Goal: Transaction & Acquisition: Book appointment/travel/reservation

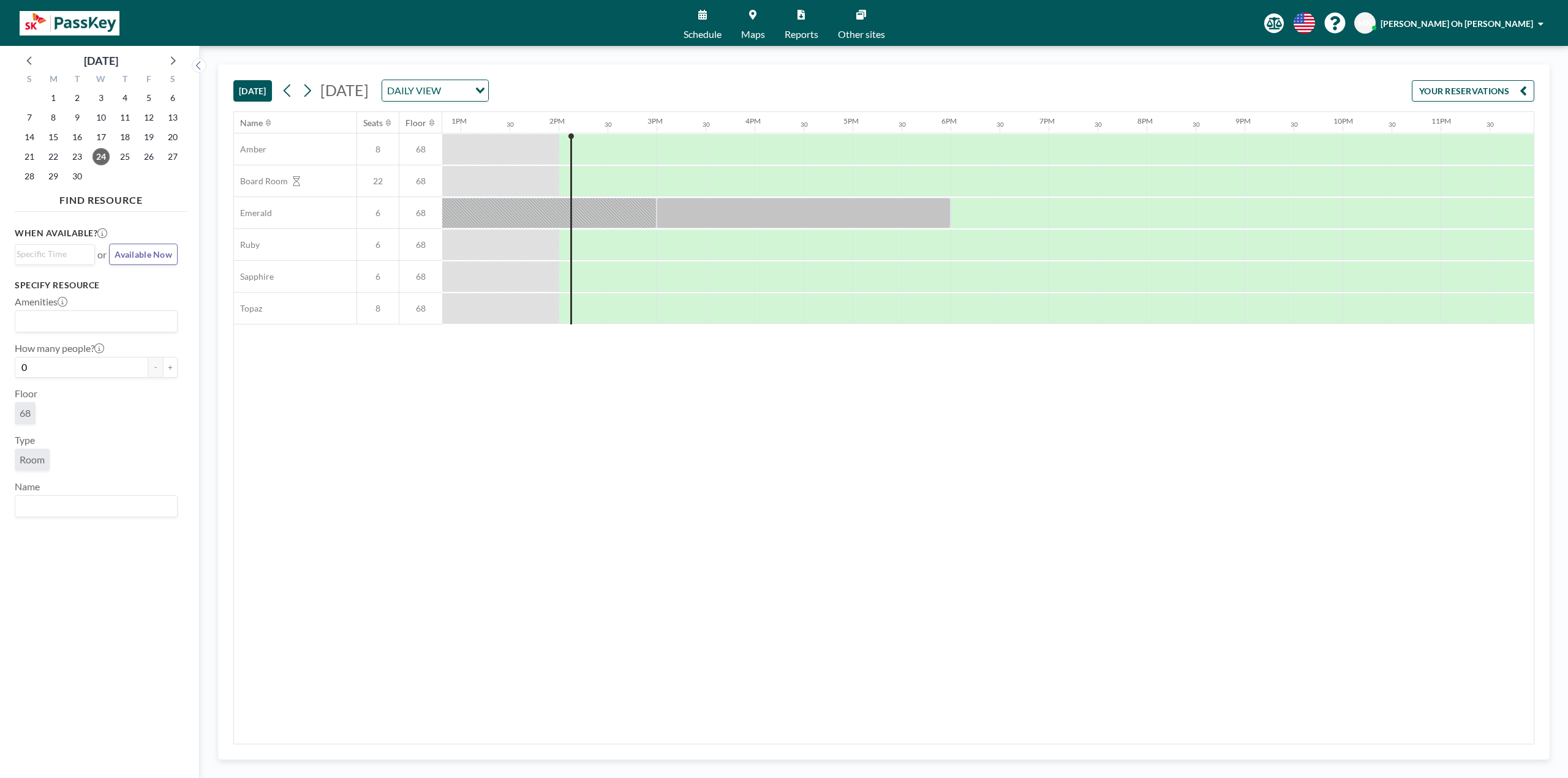
scroll to position [0, 1261]
click at [712, 162] on div at bounding box center [724, 149] width 49 height 31
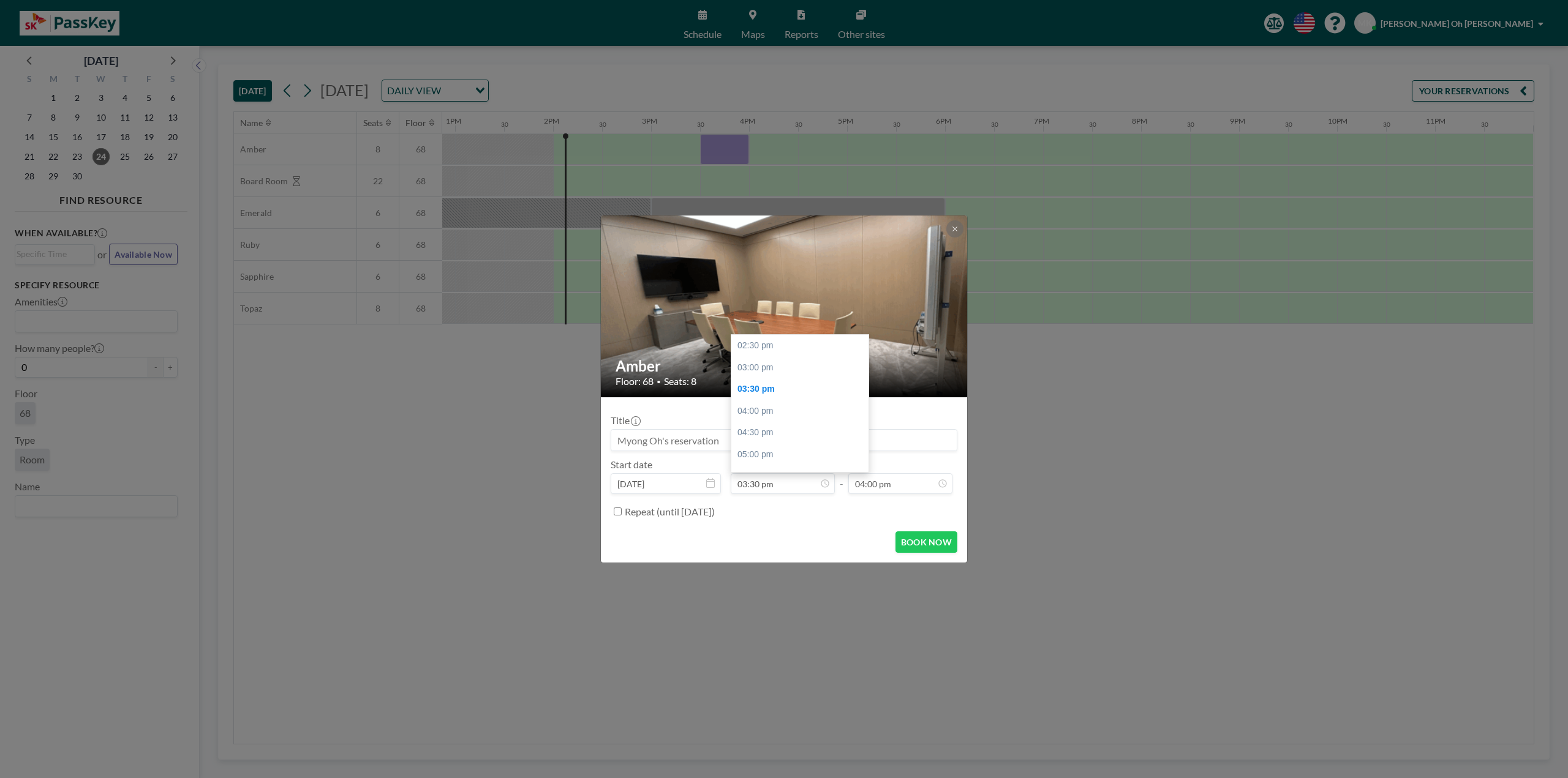
scroll to position [44, 0]
click at [903, 498] on div "Title Start date [DATE] From 03:30 pm 02:30 pm 03:00 pm 03:30 pm 04:00 pm 04:30…" at bounding box center [784, 464] width 347 height 114
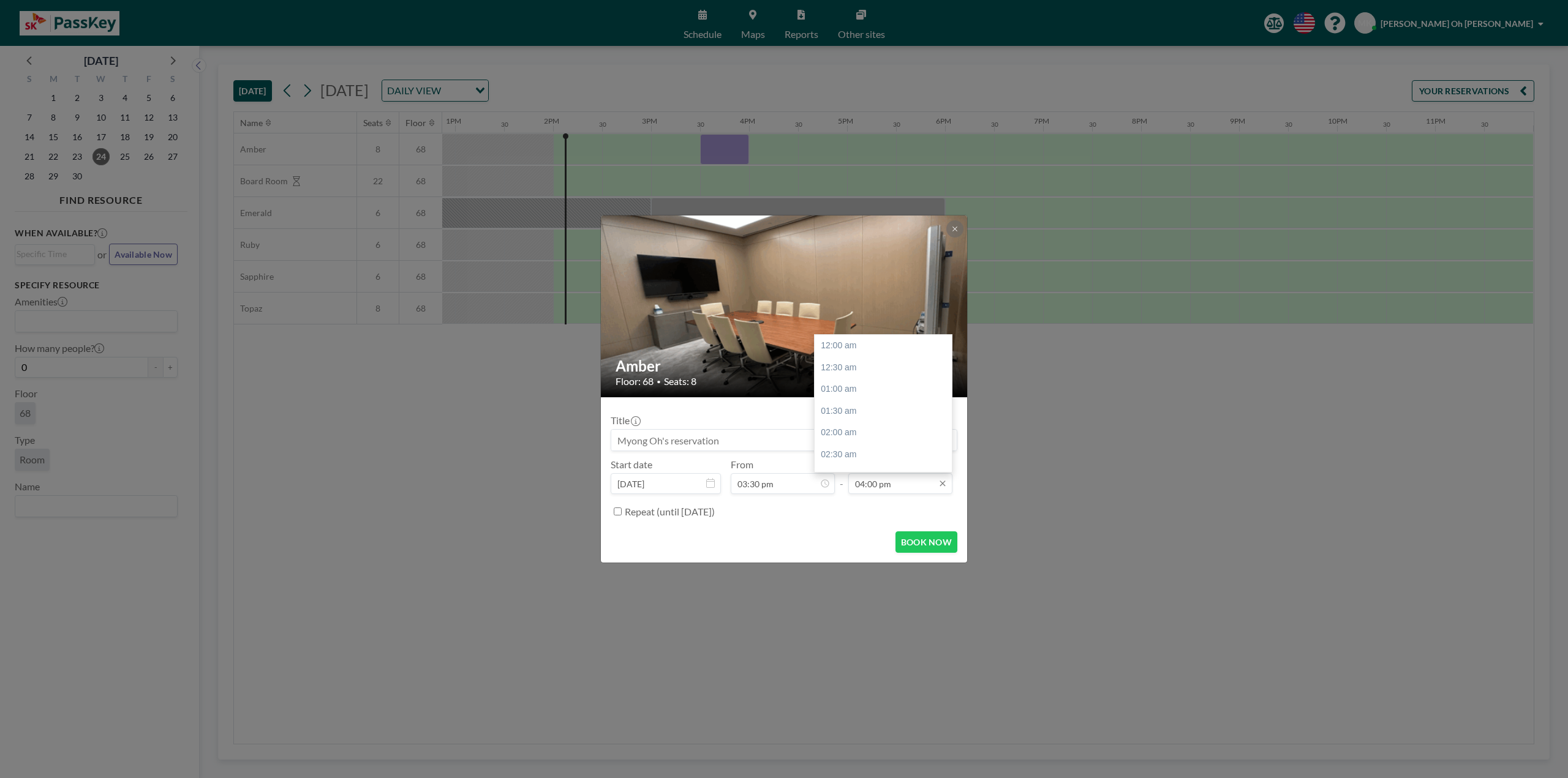
click at [903, 491] on input "04:00 pm" at bounding box center [901, 483] width 104 height 21
click at [892, 485] on input "04:00 pm" at bounding box center [901, 483] width 104 height 21
click at [862, 372] on div "04:30 pm" at bounding box center [886, 368] width 144 height 22
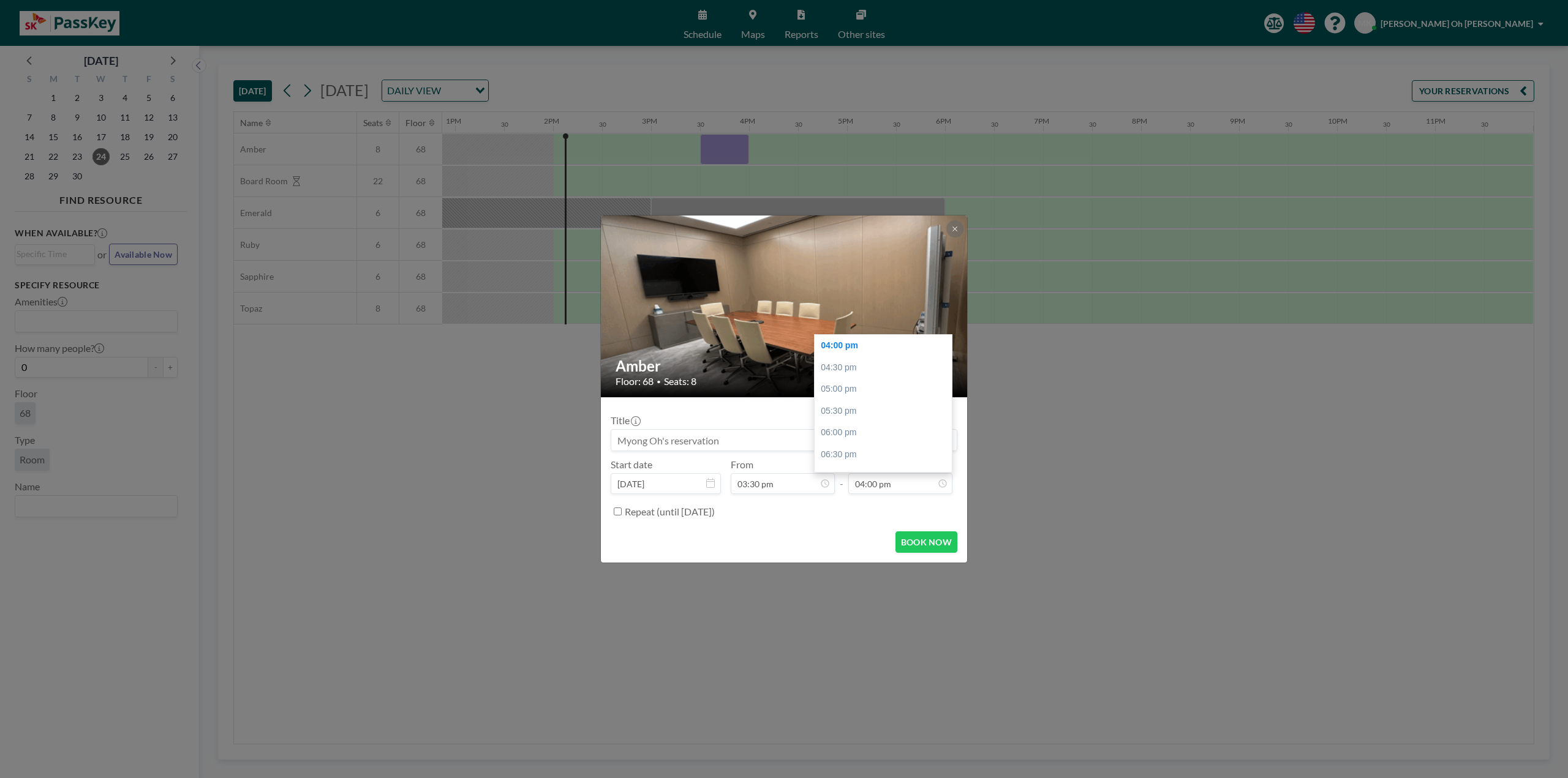
type input "04:30 pm"
click at [927, 539] on button "BOOK NOW" at bounding box center [926, 542] width 62 height 21
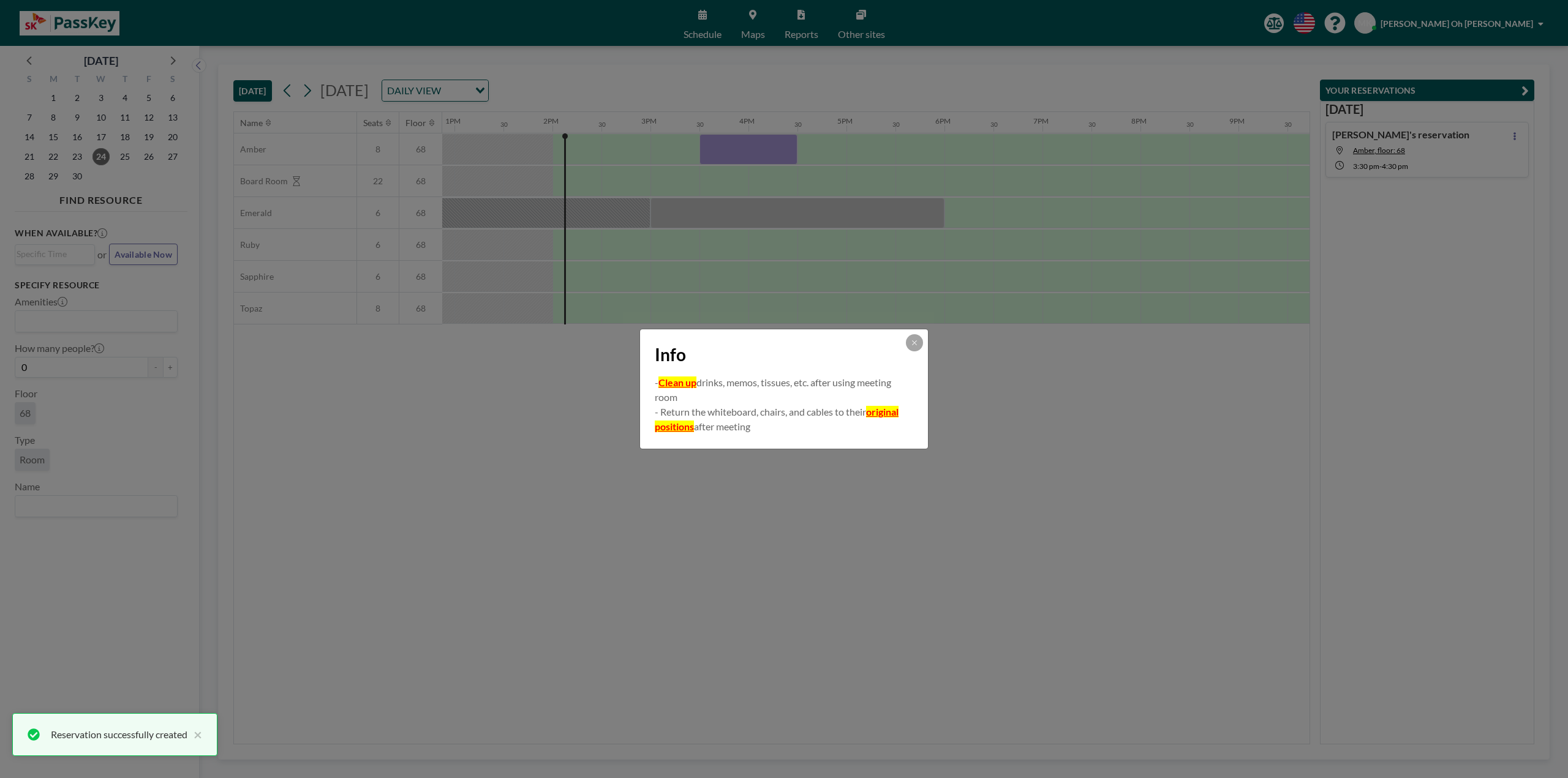
click at [912, 352] on div "Info" at bounding box center [783, 352] width 288 height 46
click at [917, 350] on button at bounding box center [914, 343] width 17 height 17
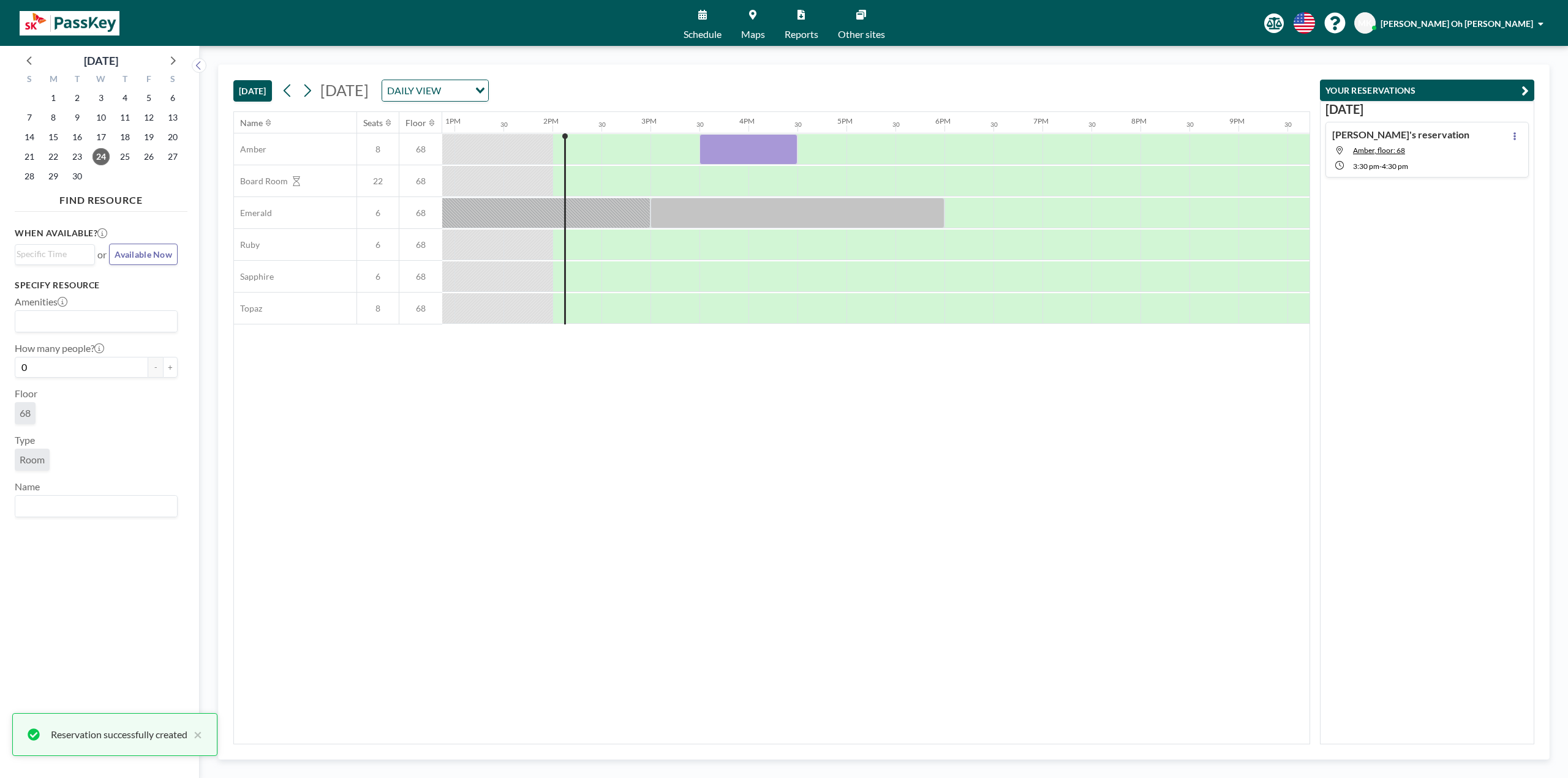
drag, startPoint x: 946, startPoint y: 451, endPoint x: 951, endPoint y: 442, distance: 10.3
click at [946, 452] on div "Name Seats Floor 12AM 30 1AM 30 2AM 30 3AM 30 4AM 30 5AM 30 6AM 30 7AM 30 8AM 3…" at bounding box center [772, 428] width 1075 height 632
click at [309, 90] on icon at bounding box center [307, 90] width 12 height 18
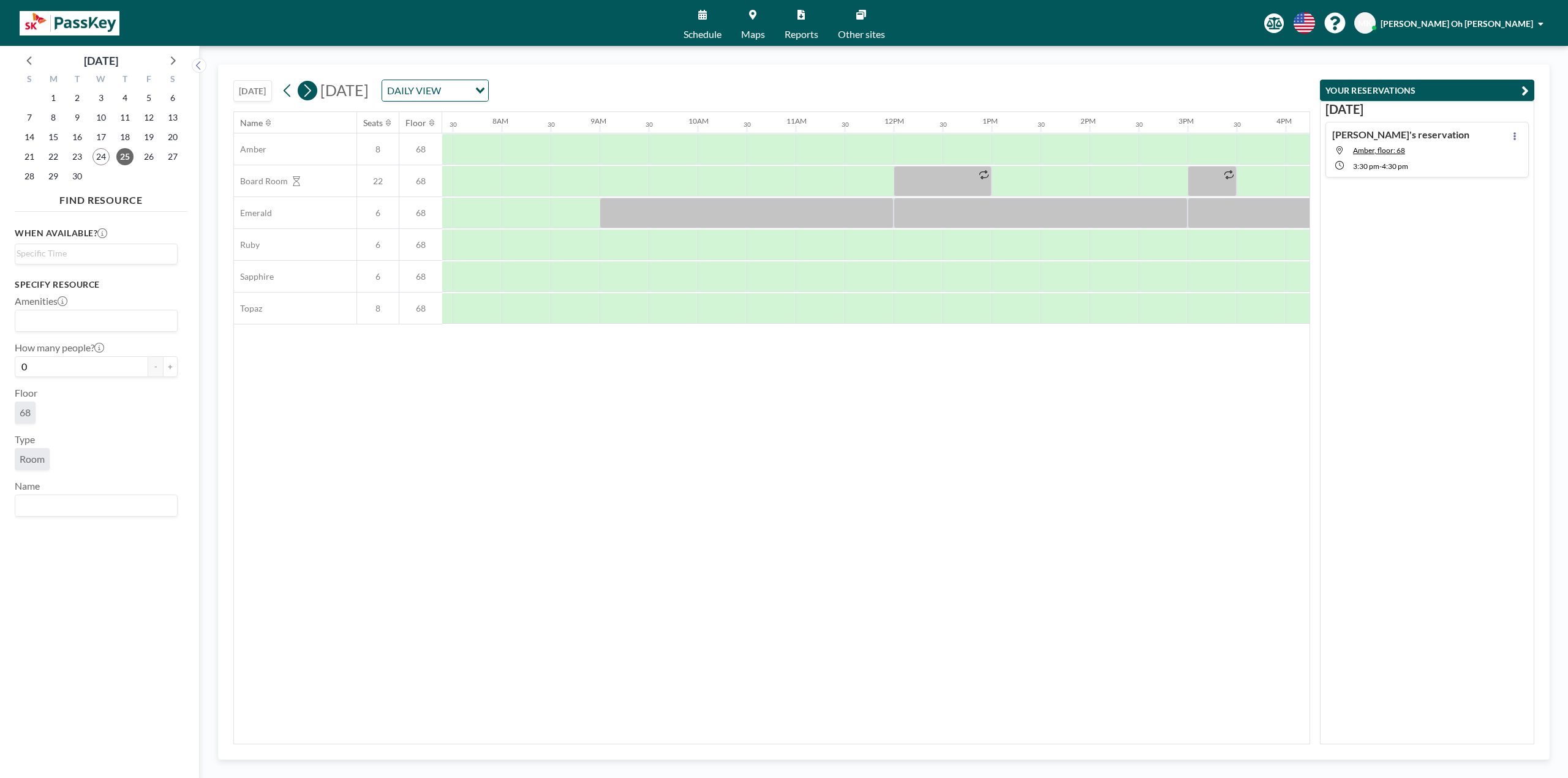
scroll to position [0, 735]
click at [309, 92] on icon at bounding box center [307, 90] width 12 height 18
click at [547, 458] on div "Name Seats Floor 12AM 30 1AM 30 2AM 30 3AM 30 4AM 30 5AM 30 6AM 30 7AM 30 8AM 3…" at bounding box center [772, 428] width 1075 height 632
click at [173, 58] on icon at bounding box center [172, 60] width 16 height 16
click at [82, 139] on span "14" at bounding box center [77, 137] width 17 height 17
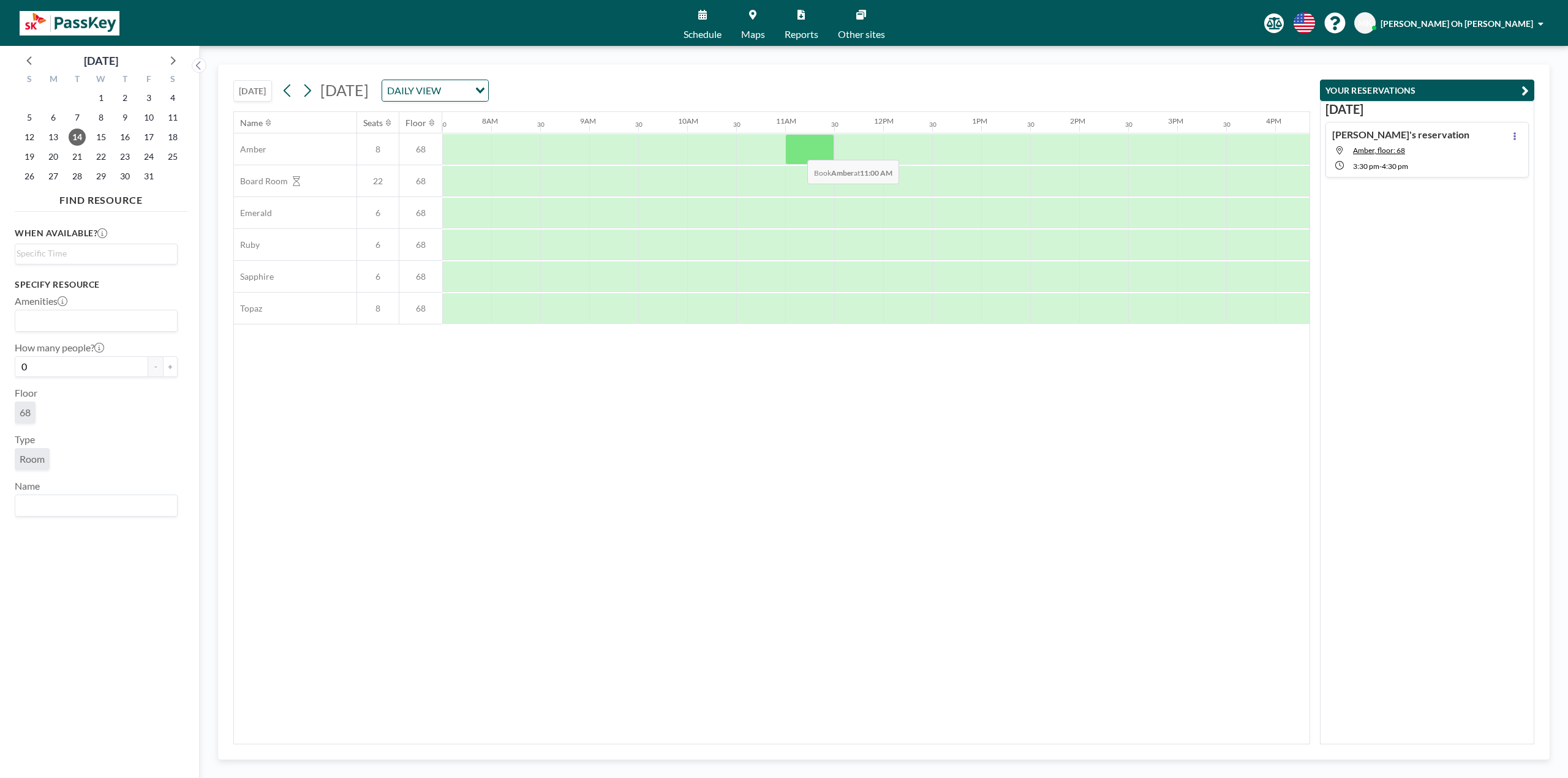
click at [797, 150] on div at bounding box center [810, 149] width 49 height 31
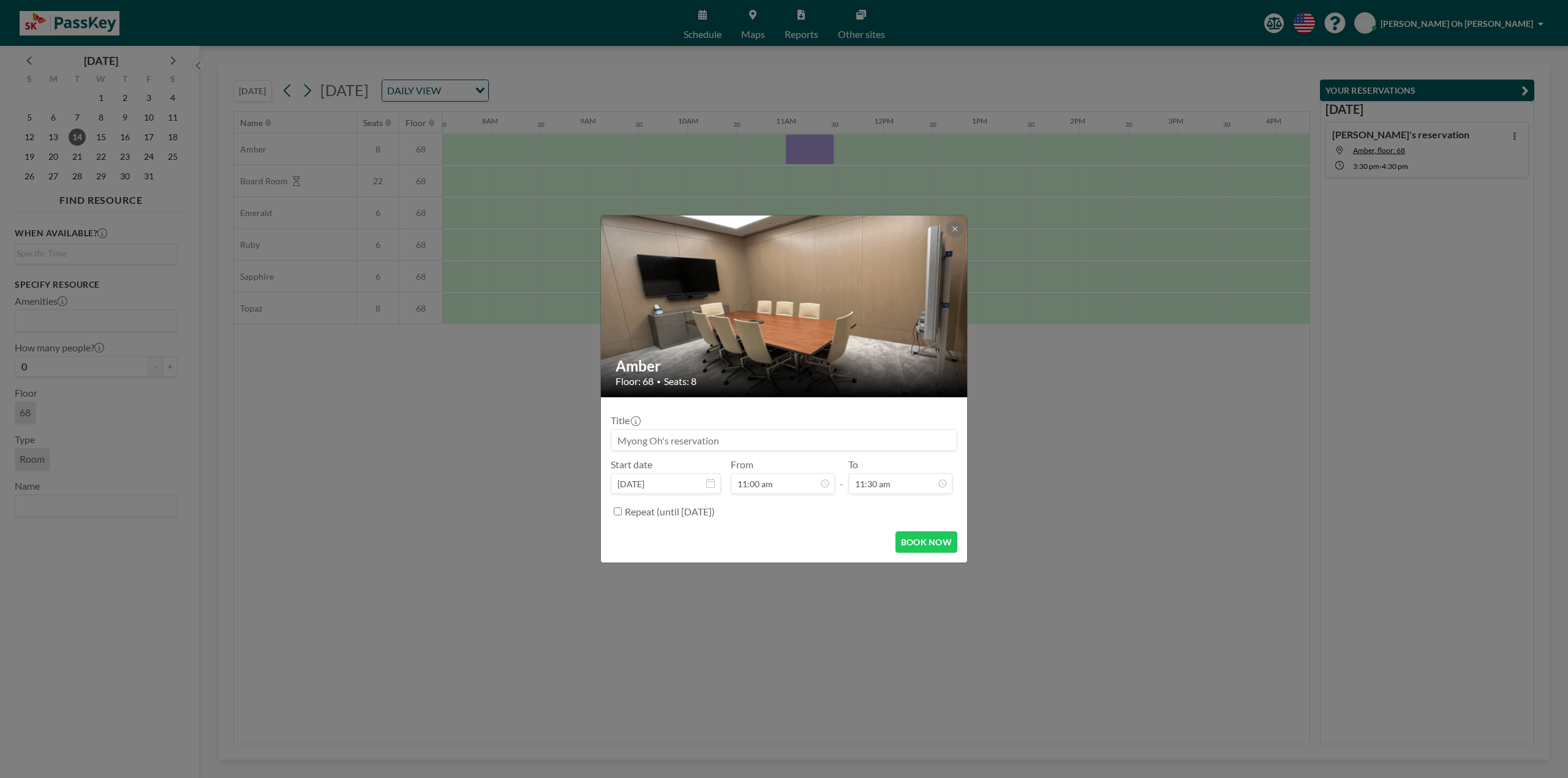
click at [1149, 533] on div "Amber Floor: 68 • Seats: 8 Title Start date [DATE] From 11:00 am - To 11:30 am …" at bounding box center [784, 389] width 1568 height 778
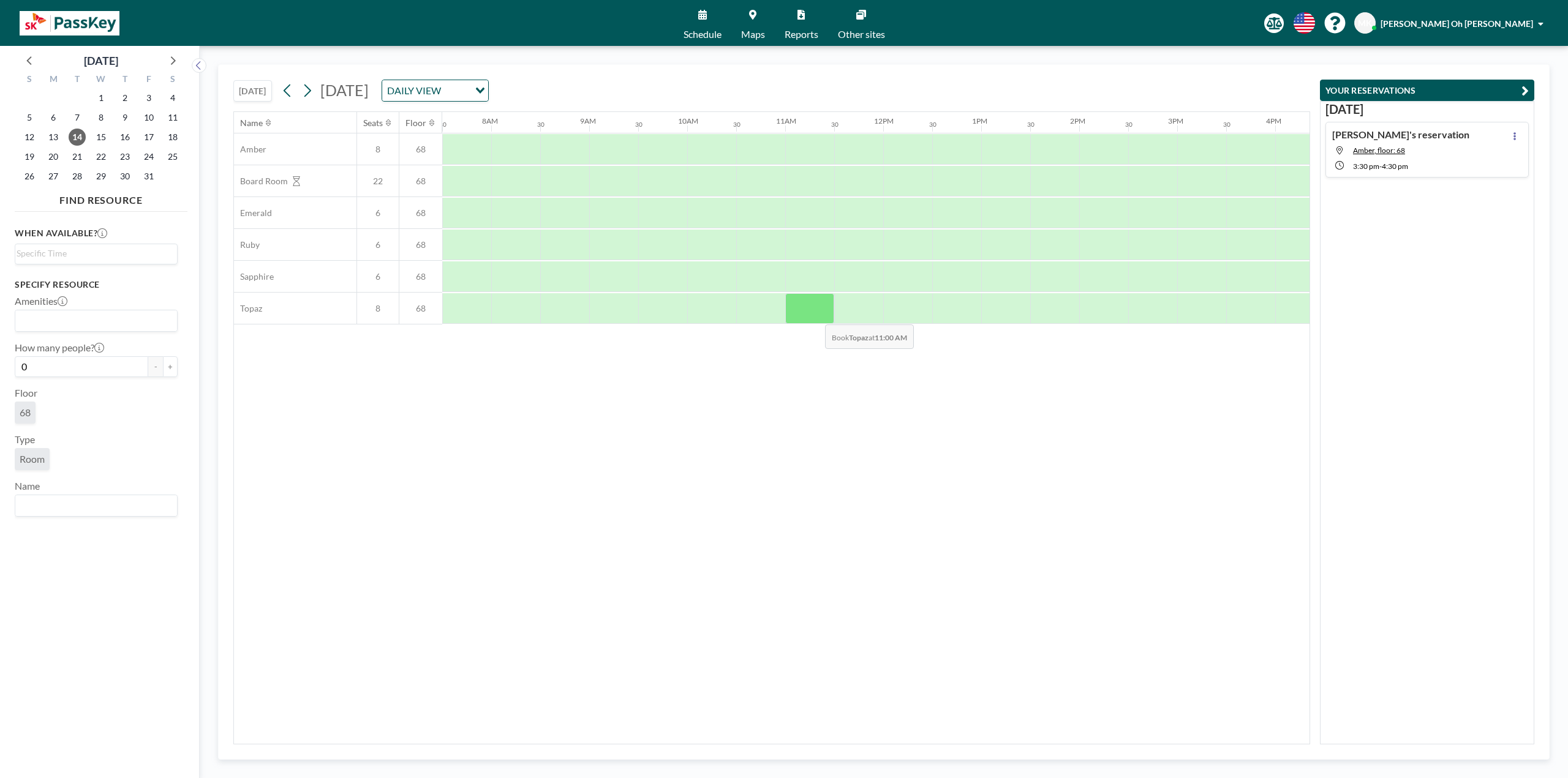
click at [815, 315] on div at bounding box center [810, 309] width 49 height 31
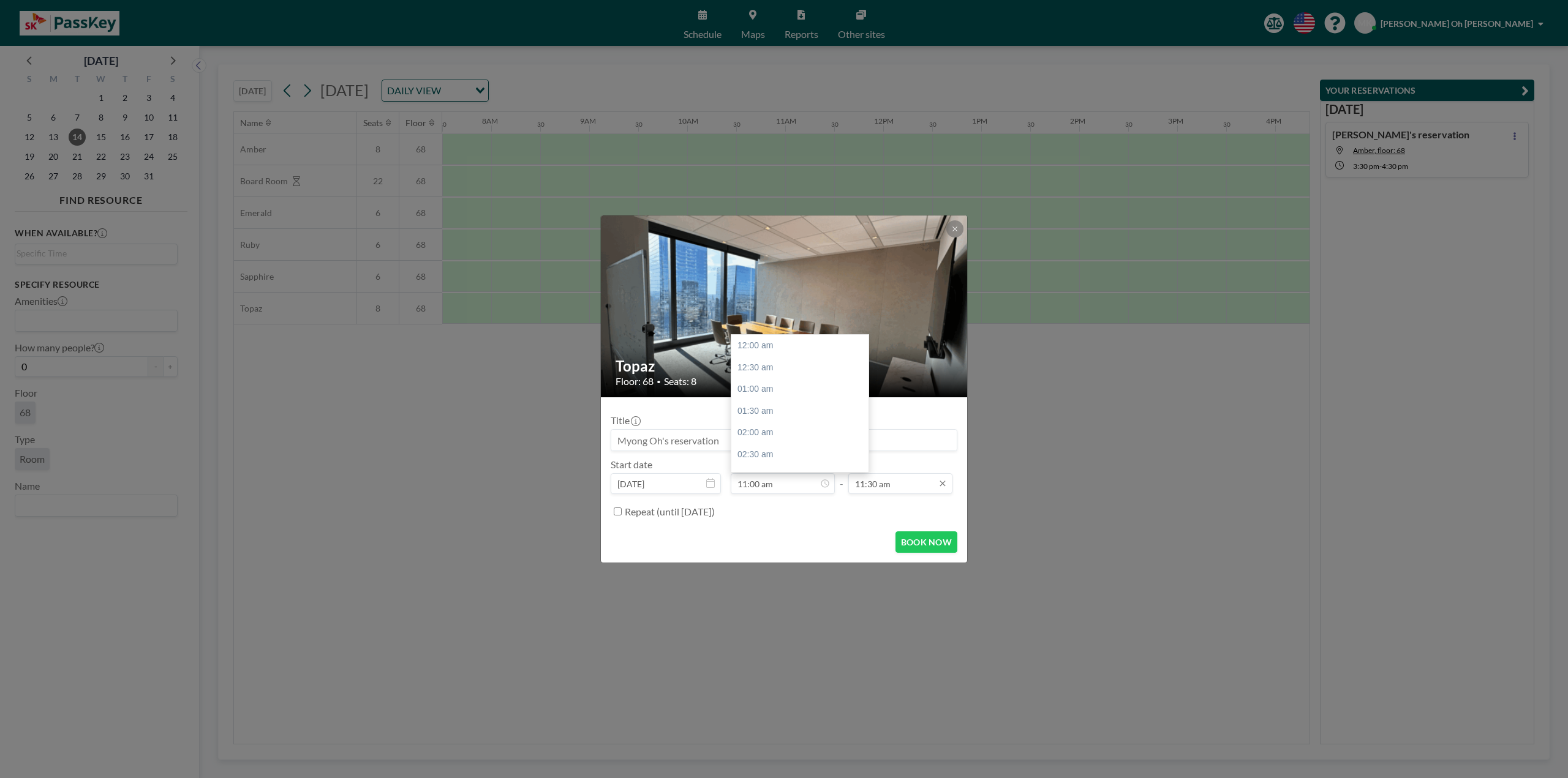
scroll to position [479, 0]
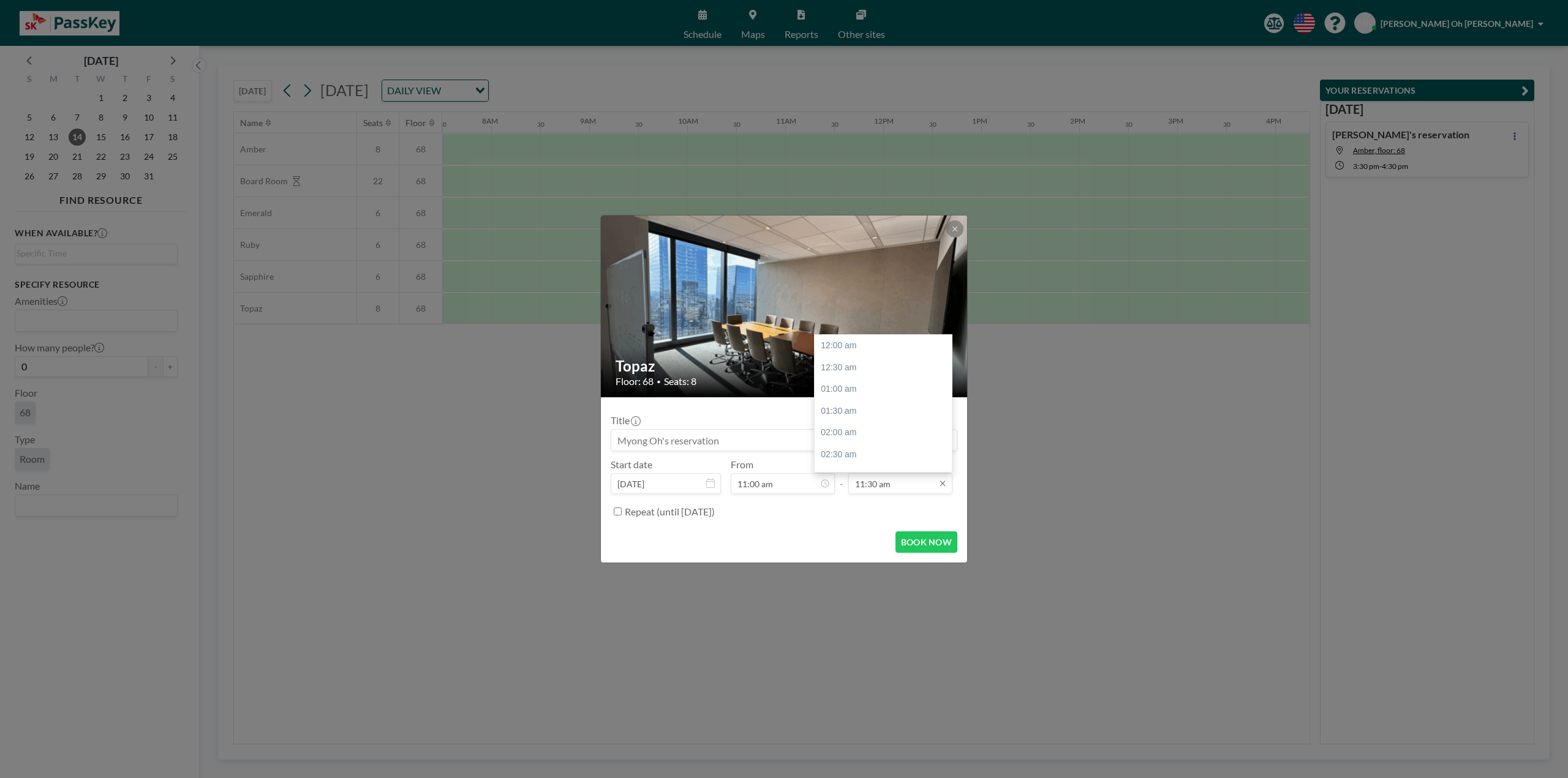
click at [892, 481] on input "11:30 am" at bounding box center [901, 483] width 104 height 21
click at [853, 371] on div "12:00 pm" at bounding box center [886, 368] width 144 height 22
type input "12:00 pm"
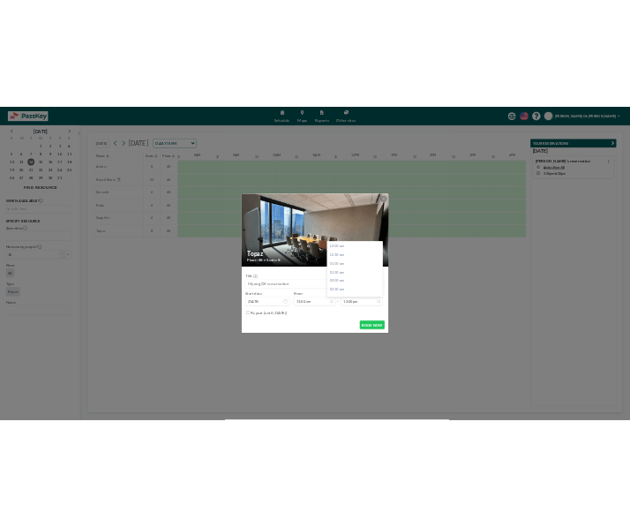
scroll to position [754, 0]
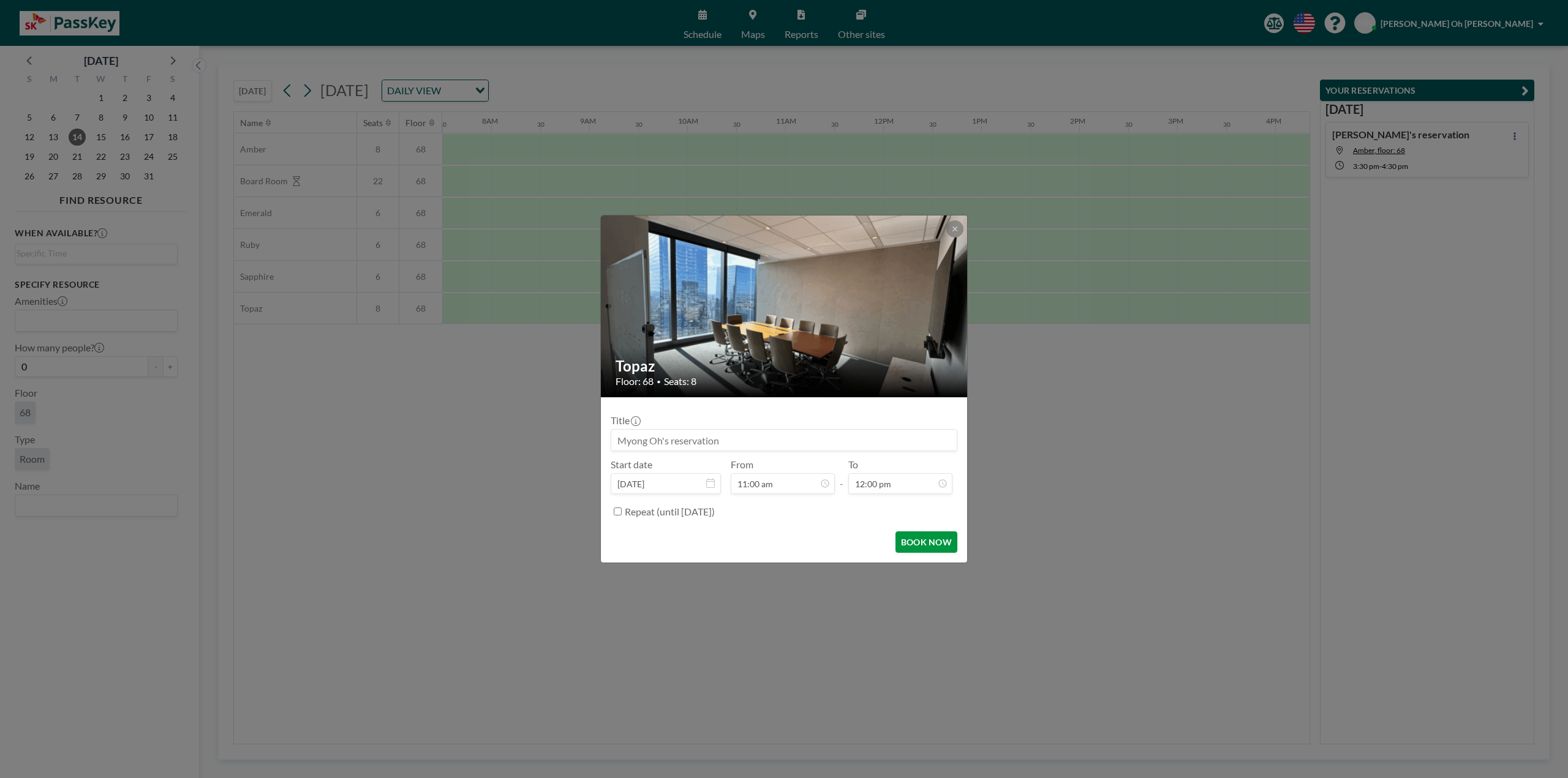
click at [927, 535] on button "BOOK NOW" at bounding box center [926, 542] width 62 height 21
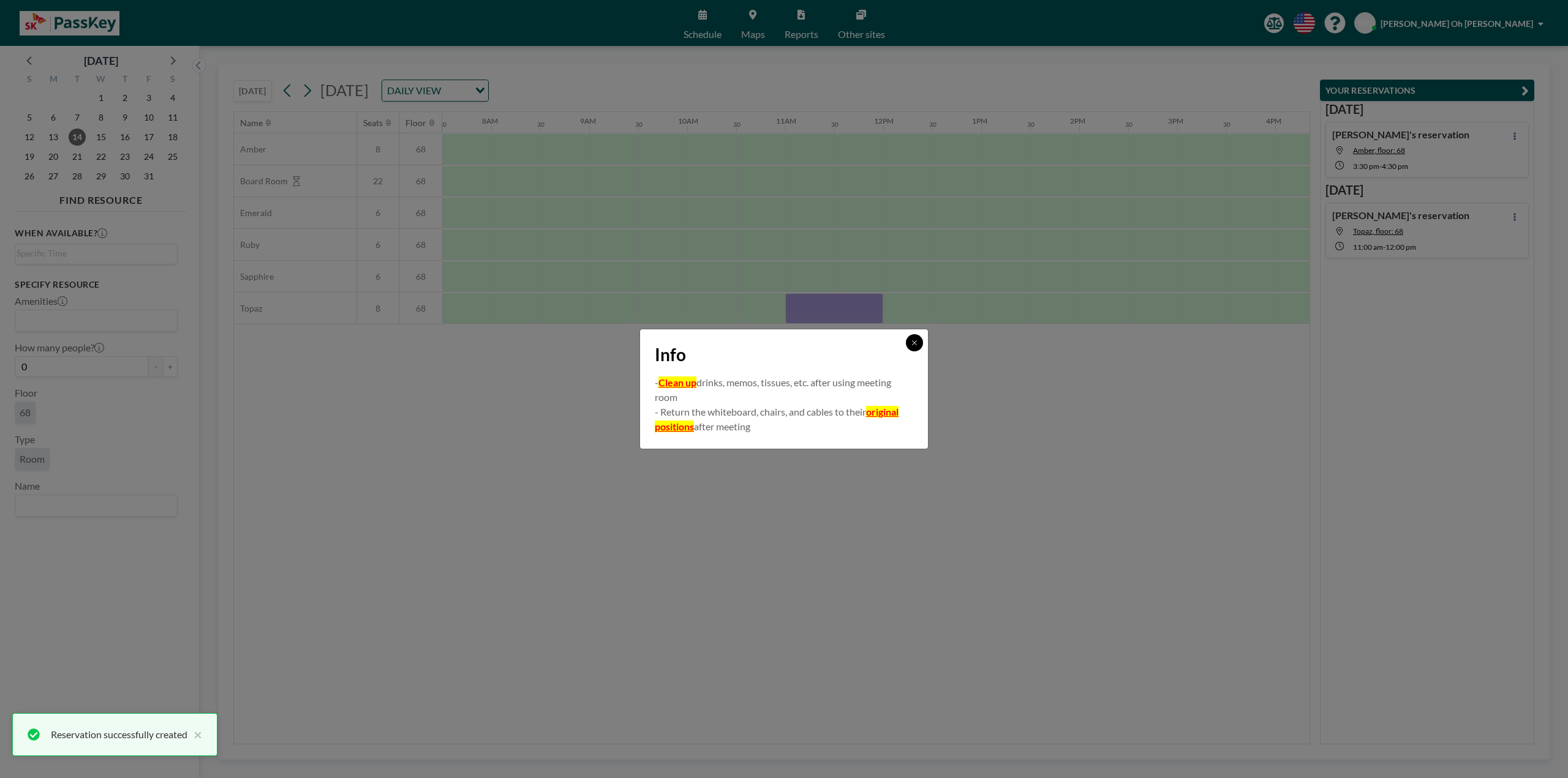
click at [917, 340] on icon at bounding box center [914, 343] width 8 height 8
